Goal: Check status: Check status

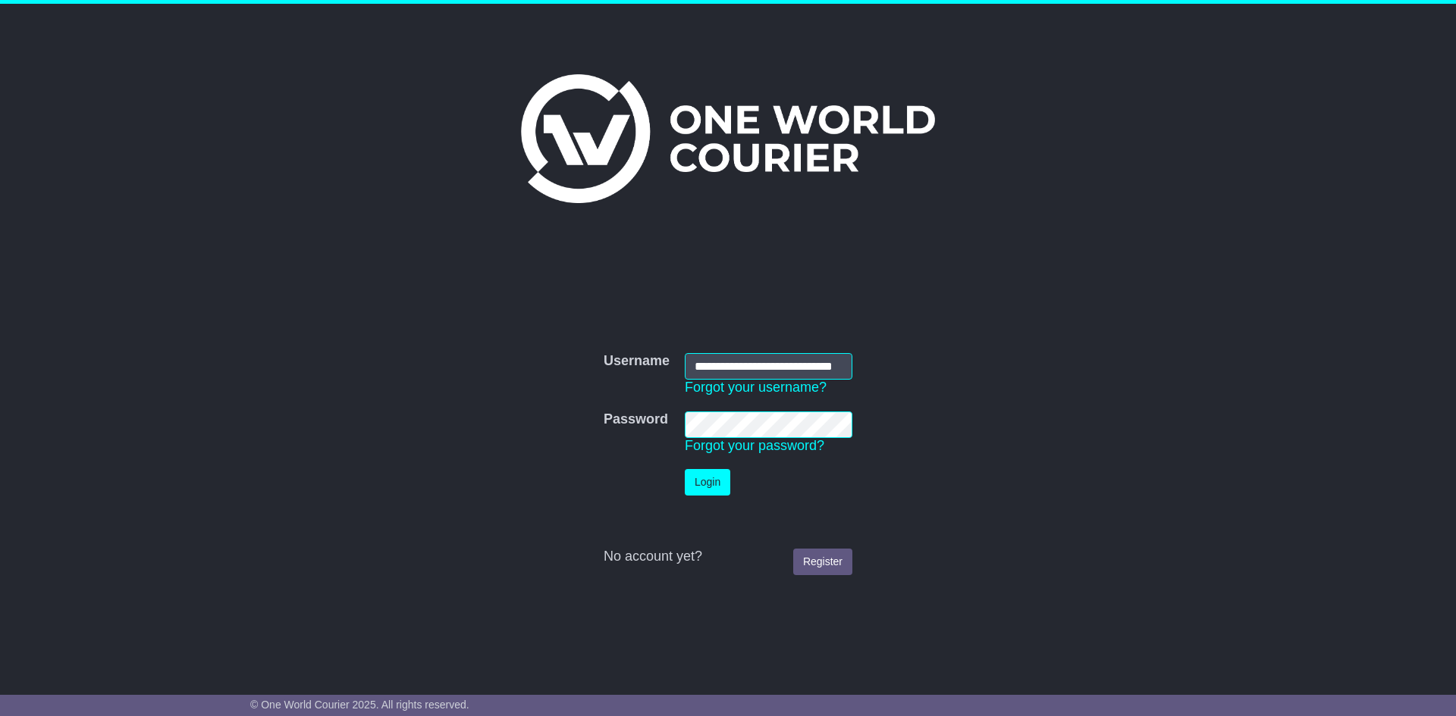
click at [710, 486] on button "Login" at bounding box center [707, 482] width 45 height 27
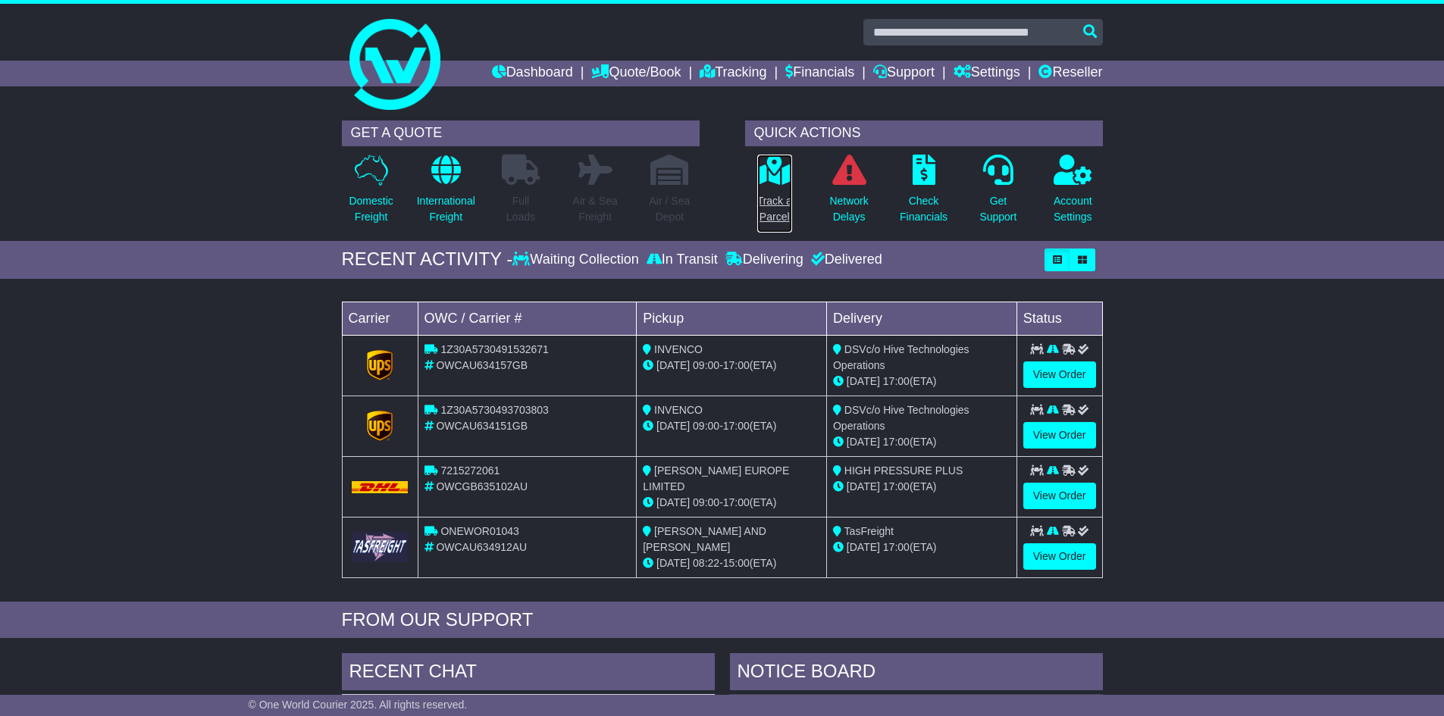
click at [779, 196] on p "Track a Parcel" at bounding box center [774, 209] width 35 height 32
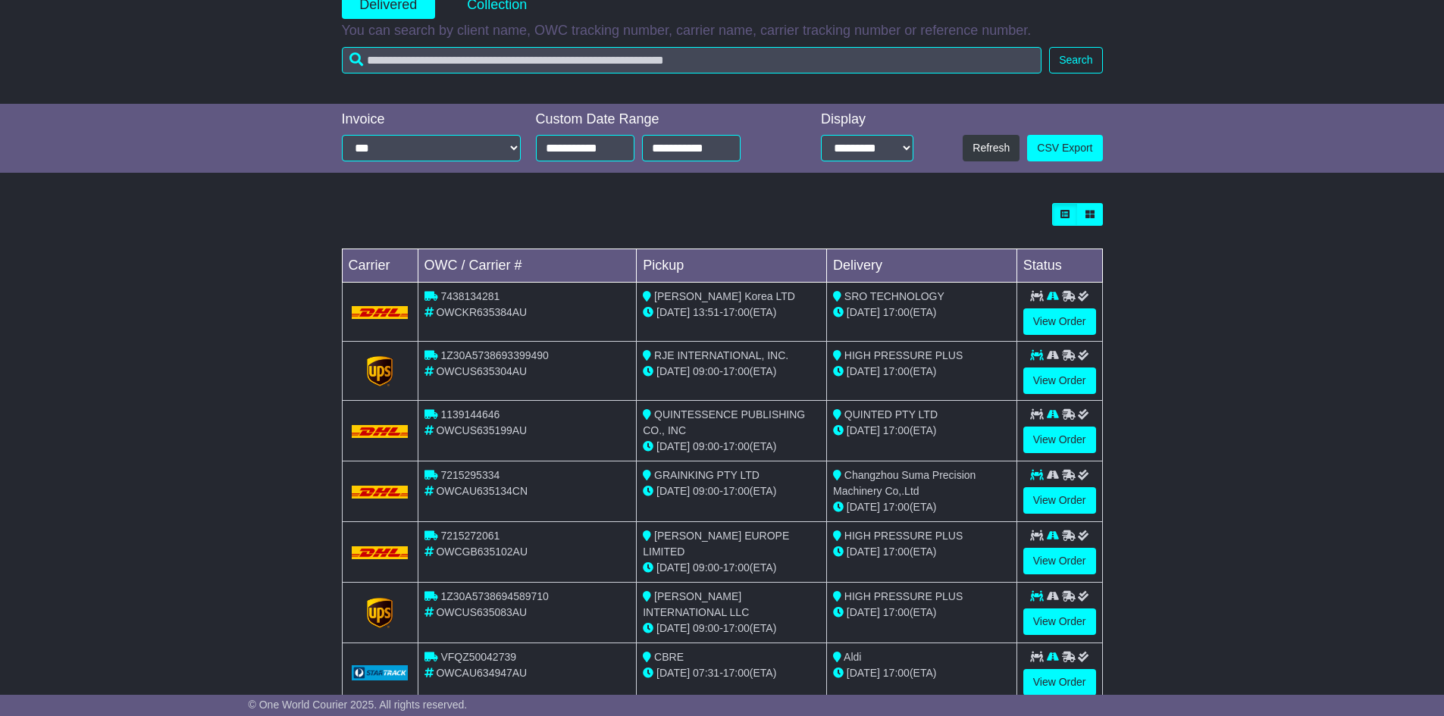
scroll to position [303, 0]
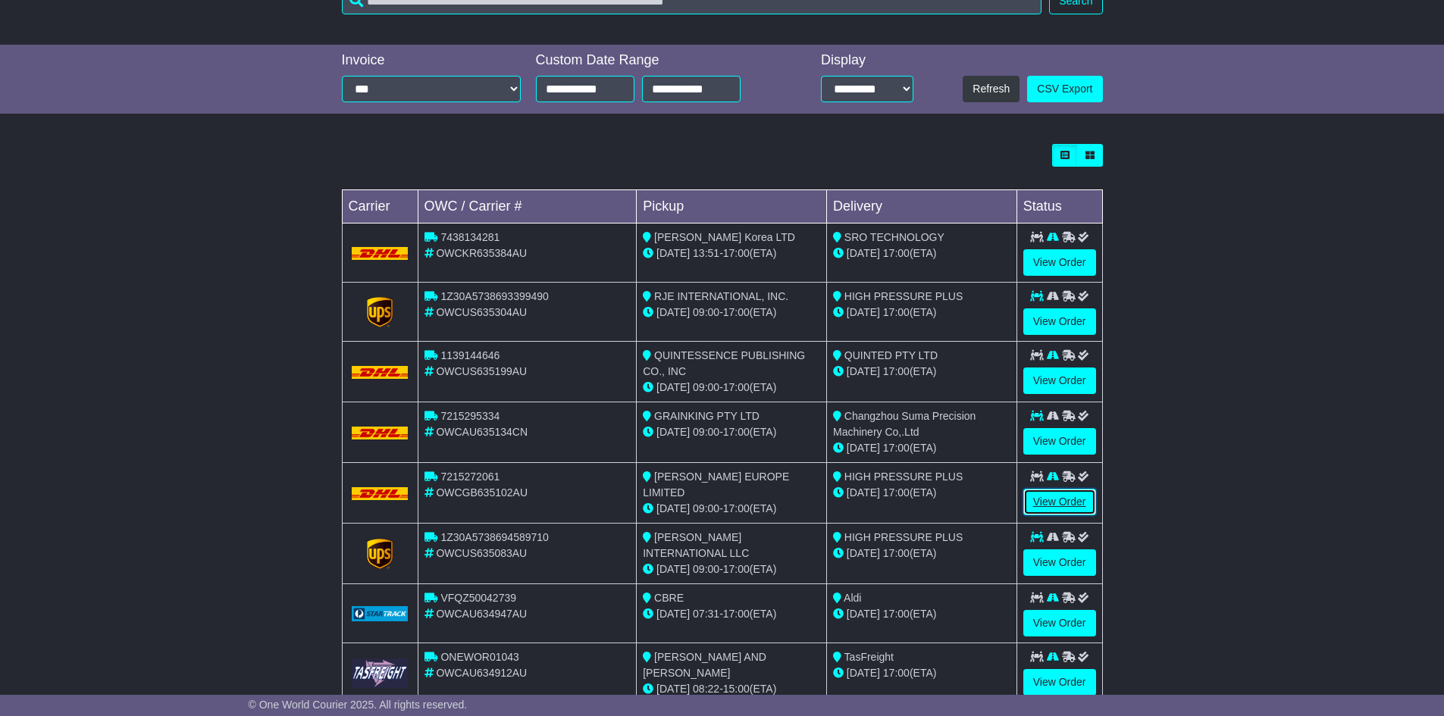
click at [1048, 502] on link "View Order" at bounding box center [1059, 502] width 73 height 27
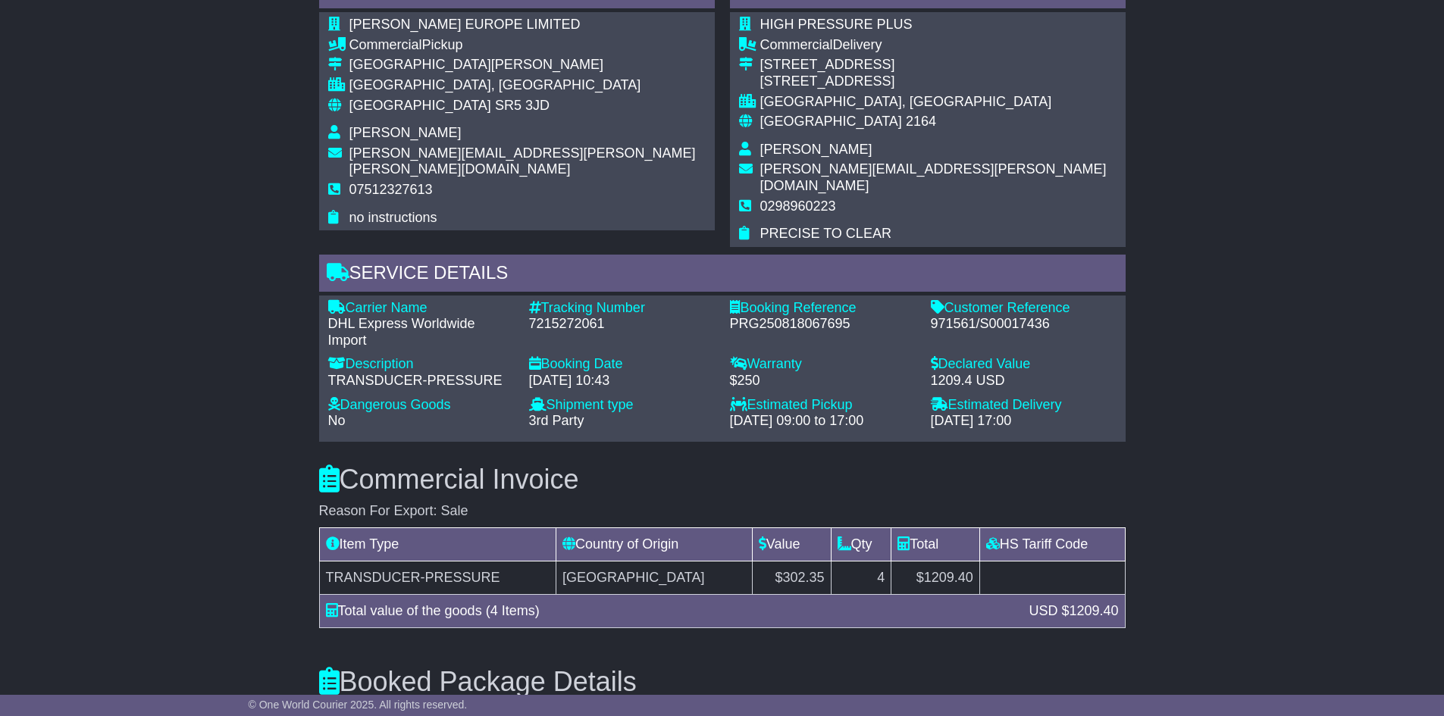
scroll to position [861, 0]
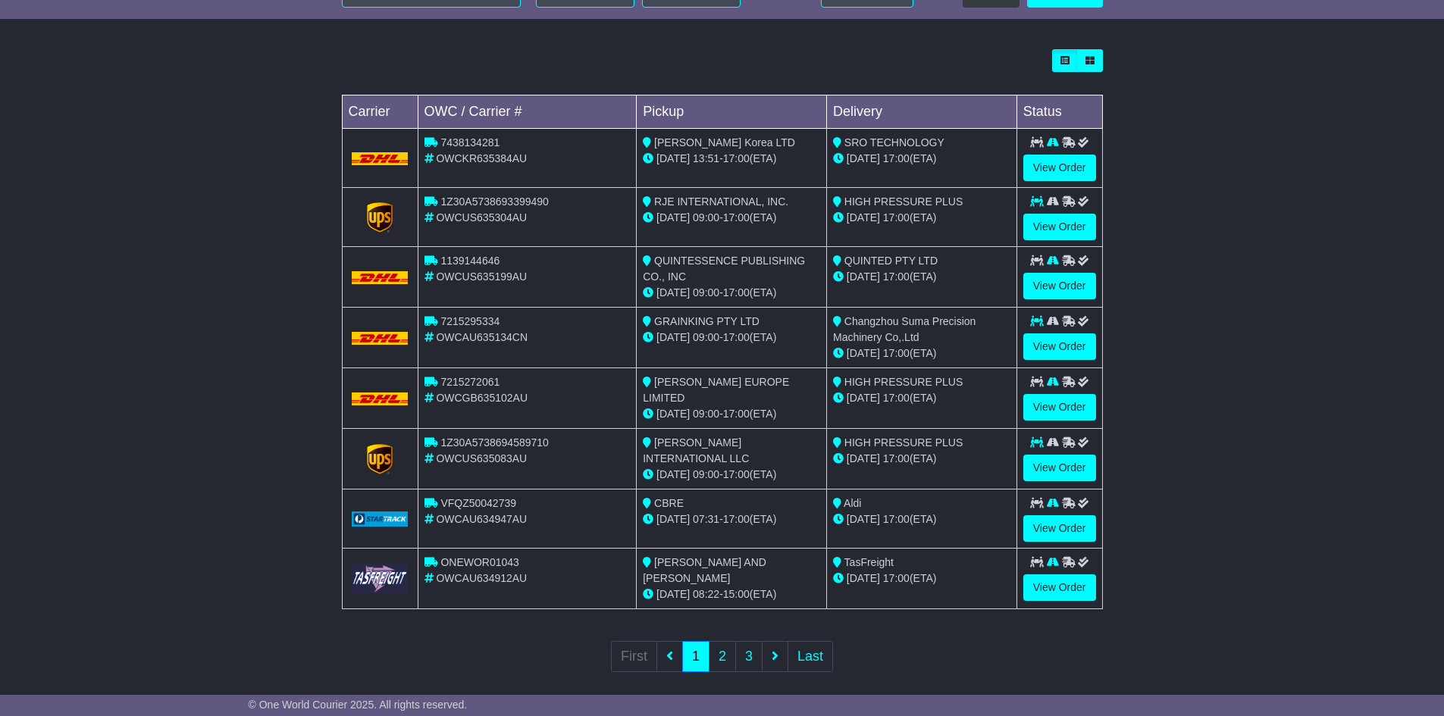
scroll to position [408, 0]
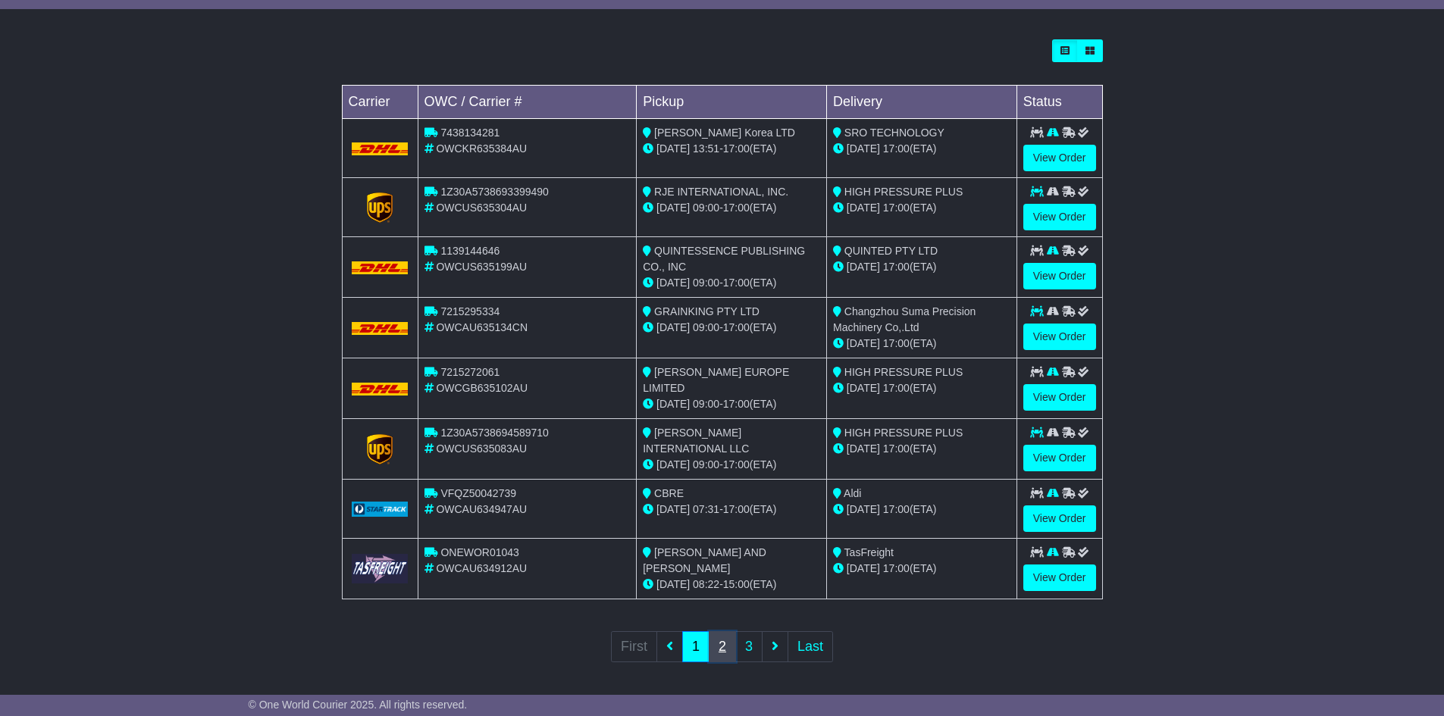
click at [727, 639] on link "2" at bounding box center [722, 647] width 27 height 31
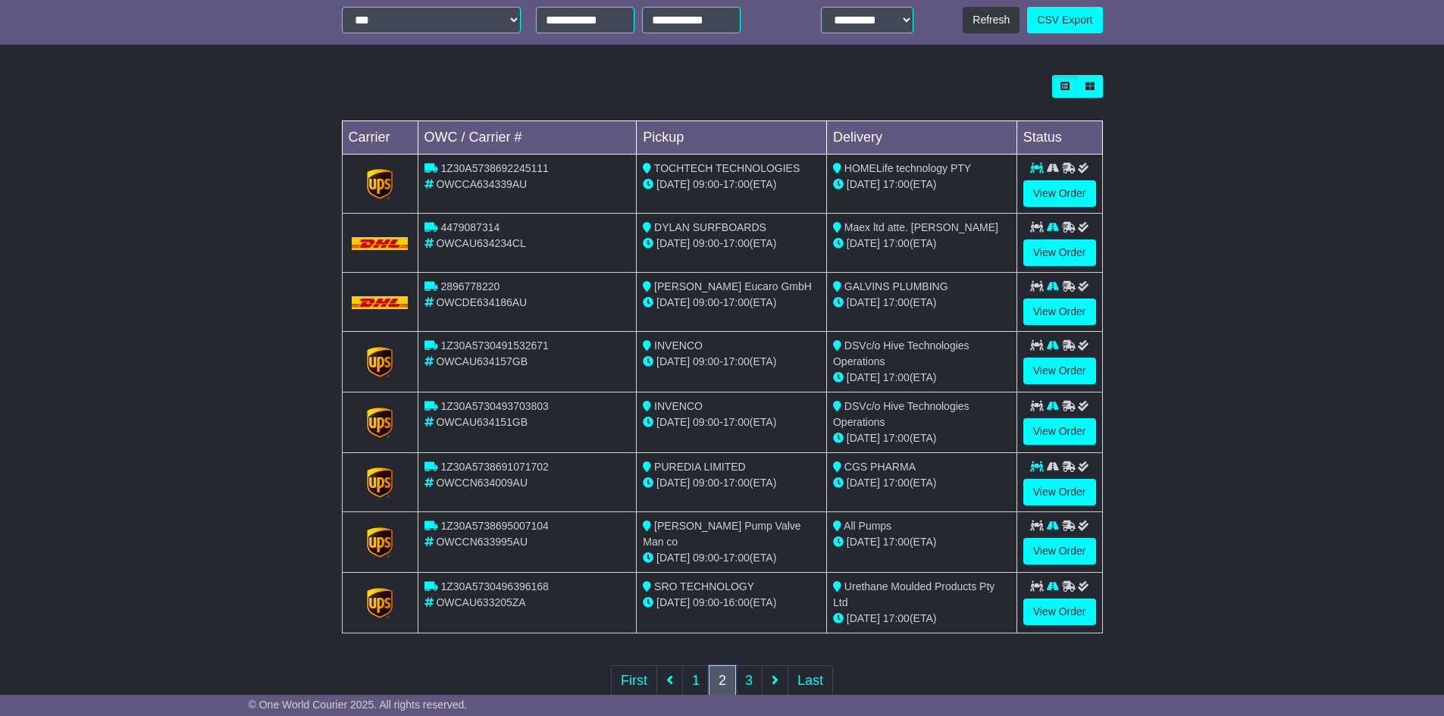
scroll to position [379, 0]
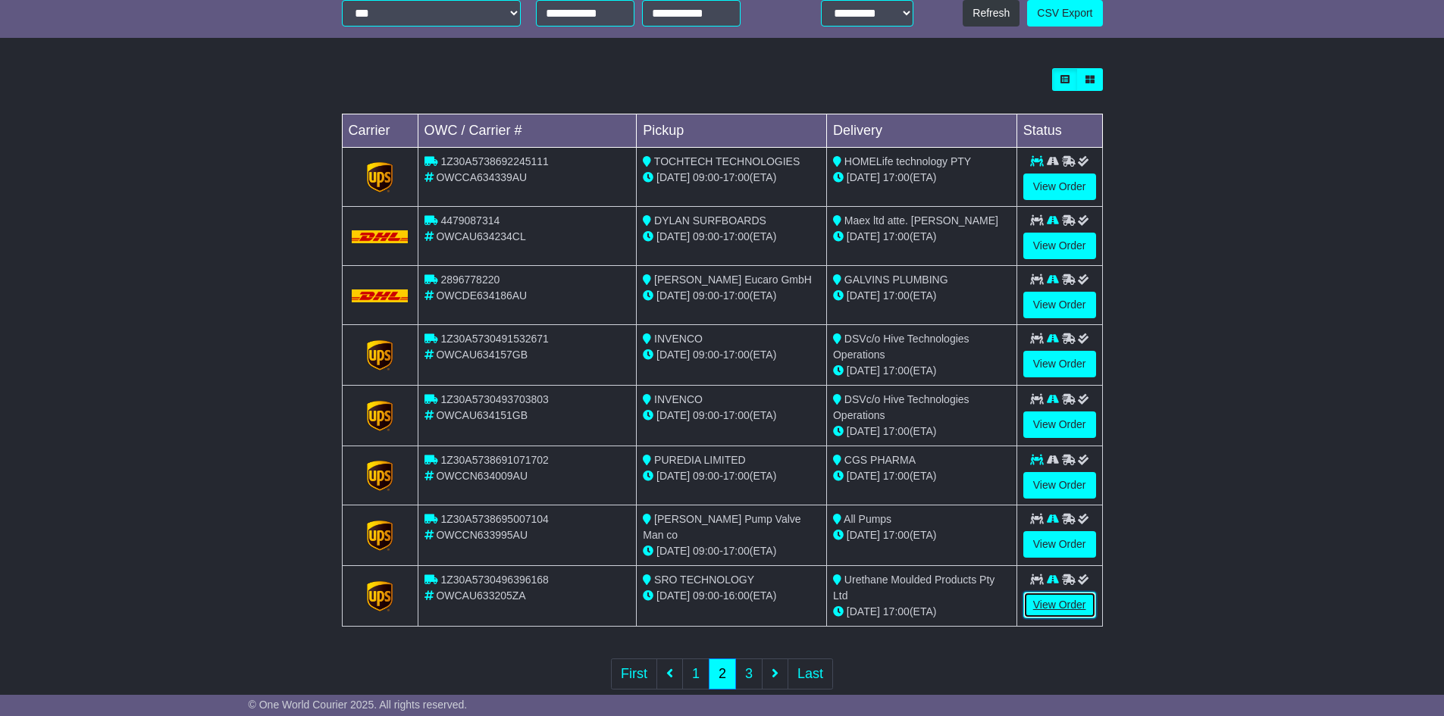
click at [1054, 610] on link "View Order" at bounding box center [1059, 605] width 73 height 27
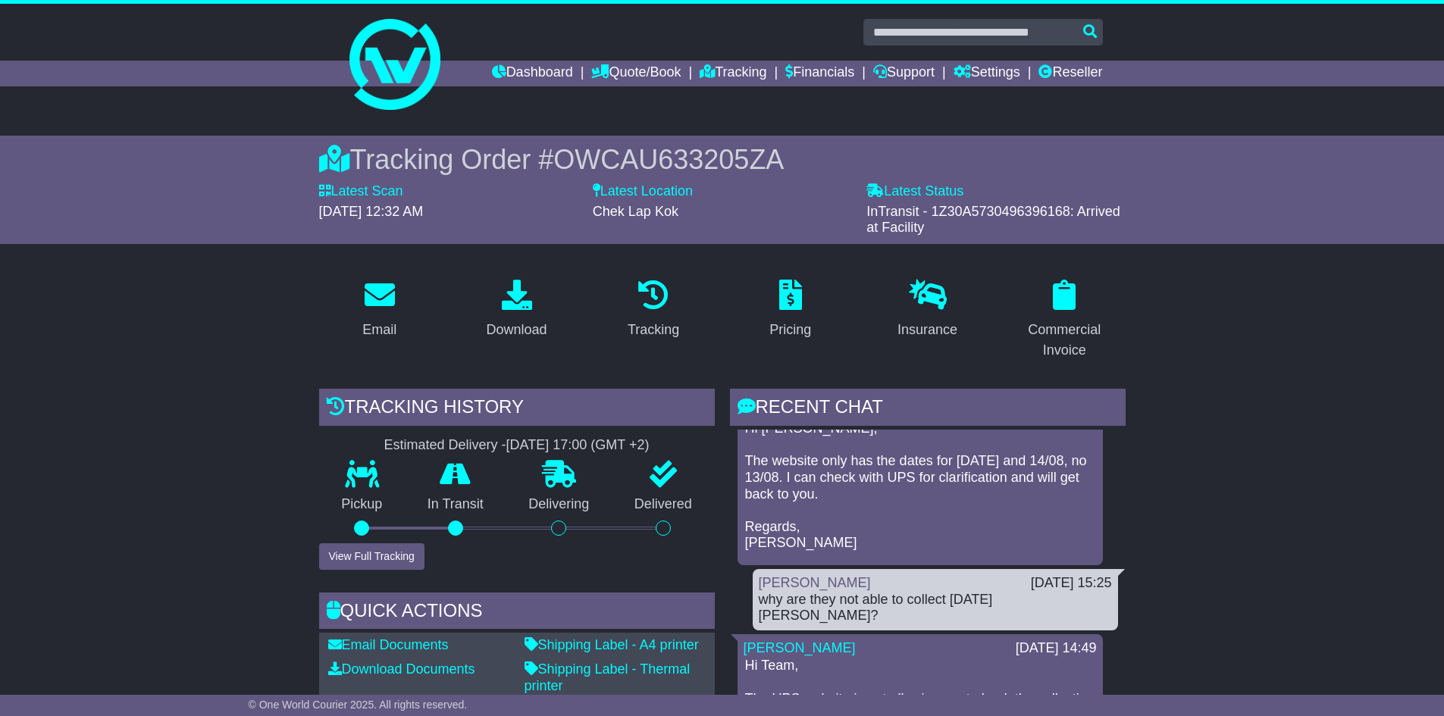
scroll to position [554, 0]
